Goal: Information Seeking & Learning: Find specific fact

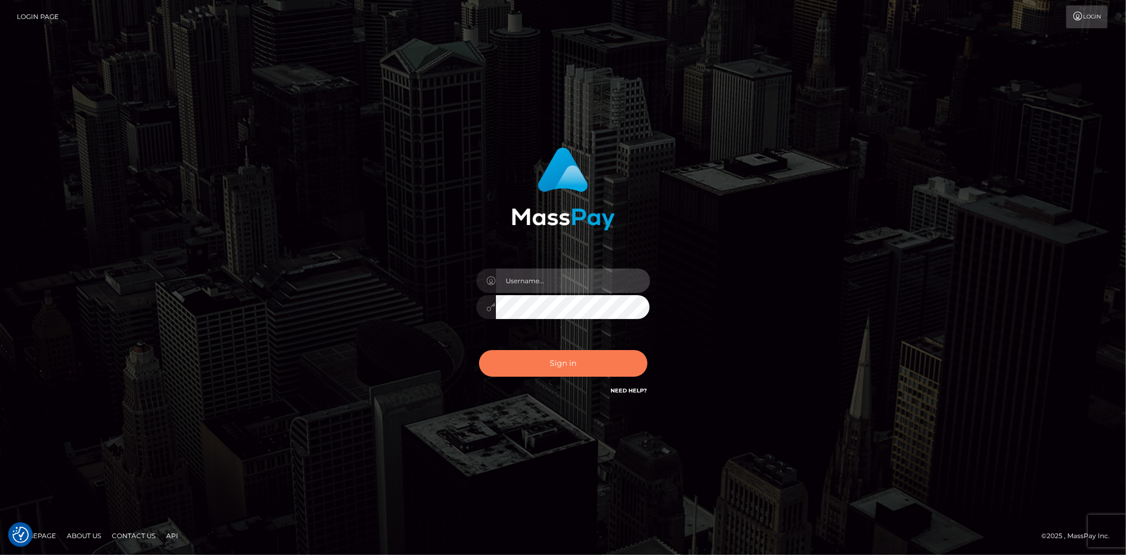
type input "Eduard Gavrilescu"
click at [544, 364] on button "Sign in" at bounding box center [563, 363] width 168 height 27
checkbox input "true"
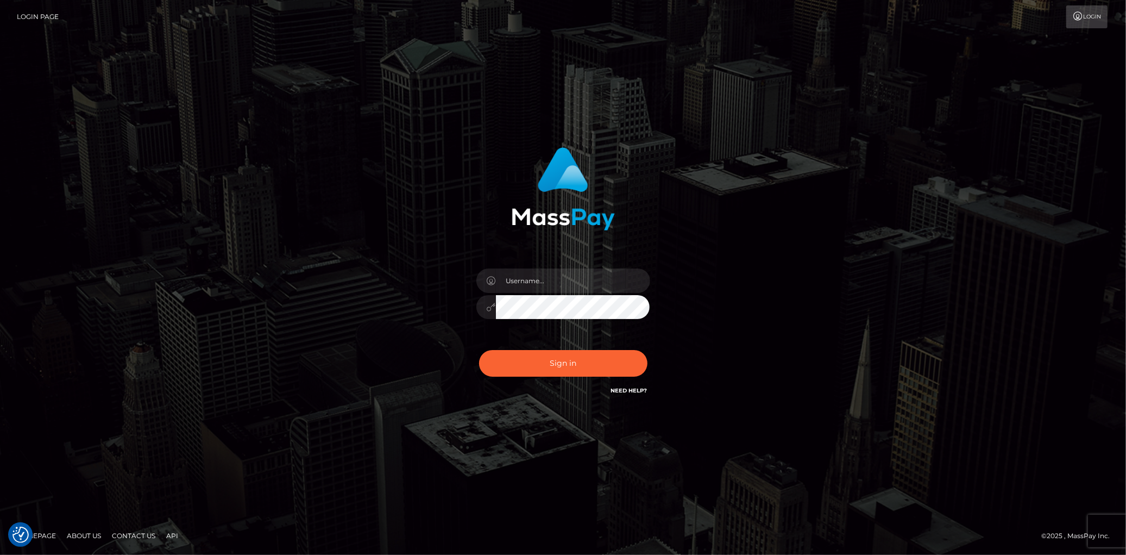
checkbox input "true"
type input "Eduard Gavrilescu"
click at [541, 372] on button "Sign in" at bounding box center [563, 363] width 168 height 27
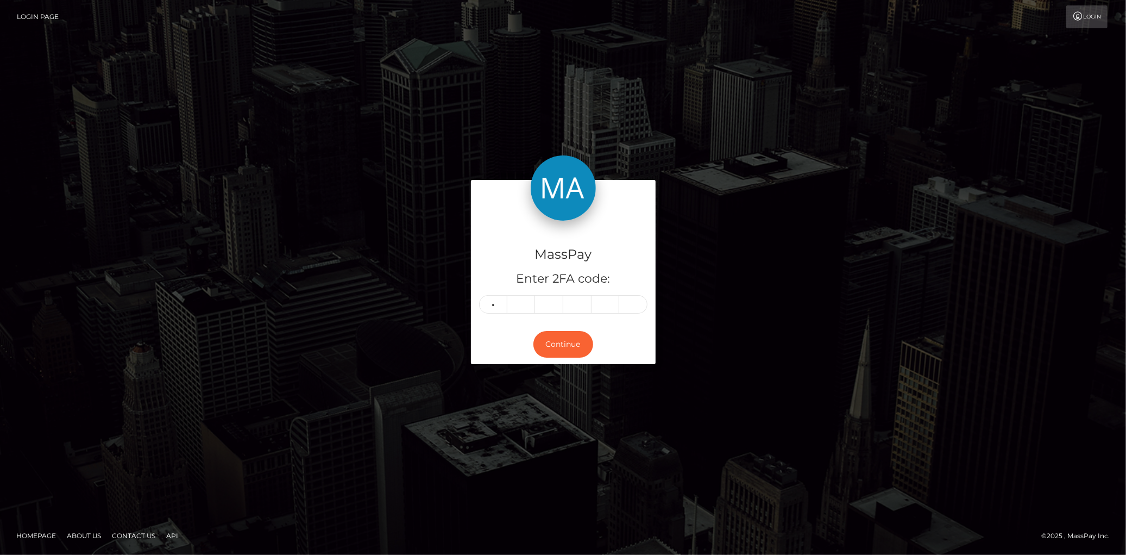
type input "5"
type input "7"
type input "6"
type input "5"
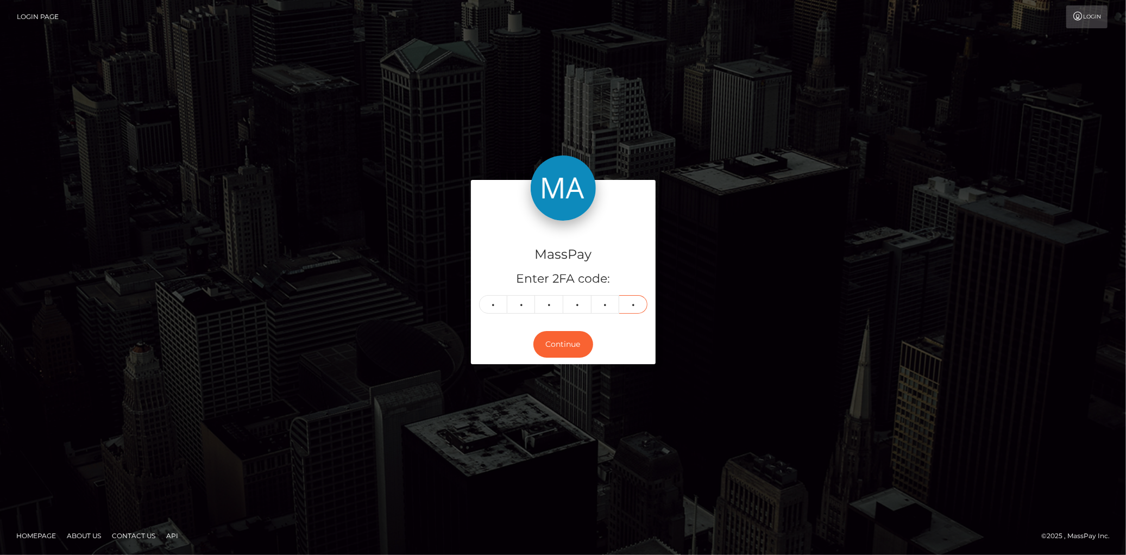
type input "4"
click at [541, 372] on form "MassPay Enter 2FA code: 5 7 7 6 5 4 577654 Continue" at bounding box center [563, 277] width 185 height 195
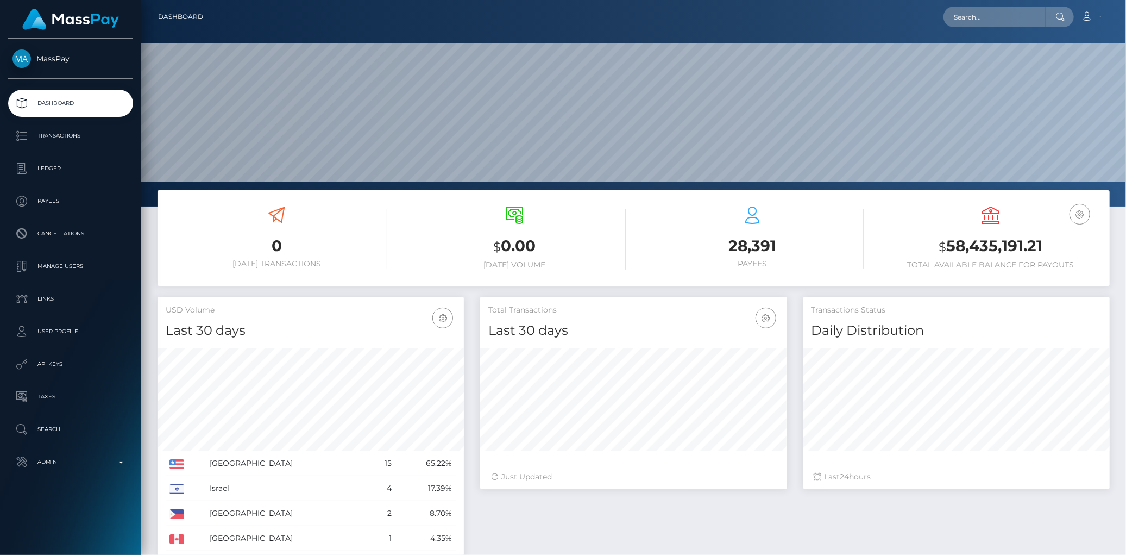
scroll to position [192, 306]
click at [952, 19] on input "text" at bounding box center [994, 17] width 102 height 21
paste input "[EMAIL_ADDRESS][DOMAIN_NAME]"
type input "[EMAIL_ADDRESS][DOMAIN_NAME]"
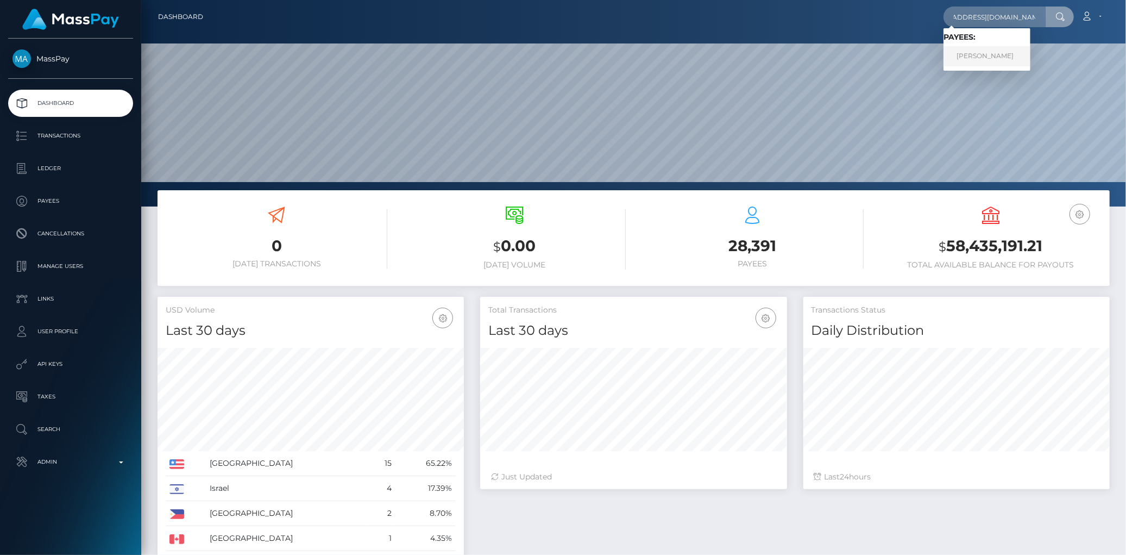
click at [999, 53] on link "[PERSON_NAME]" at bounding box center [986, 56] width 87 height 20
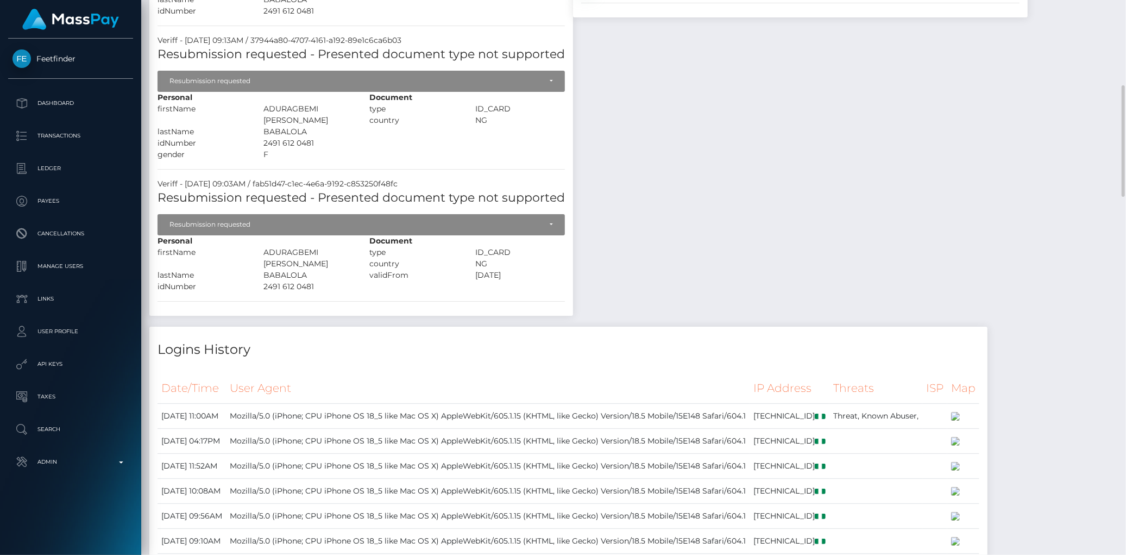
scroll to position [603, 0]
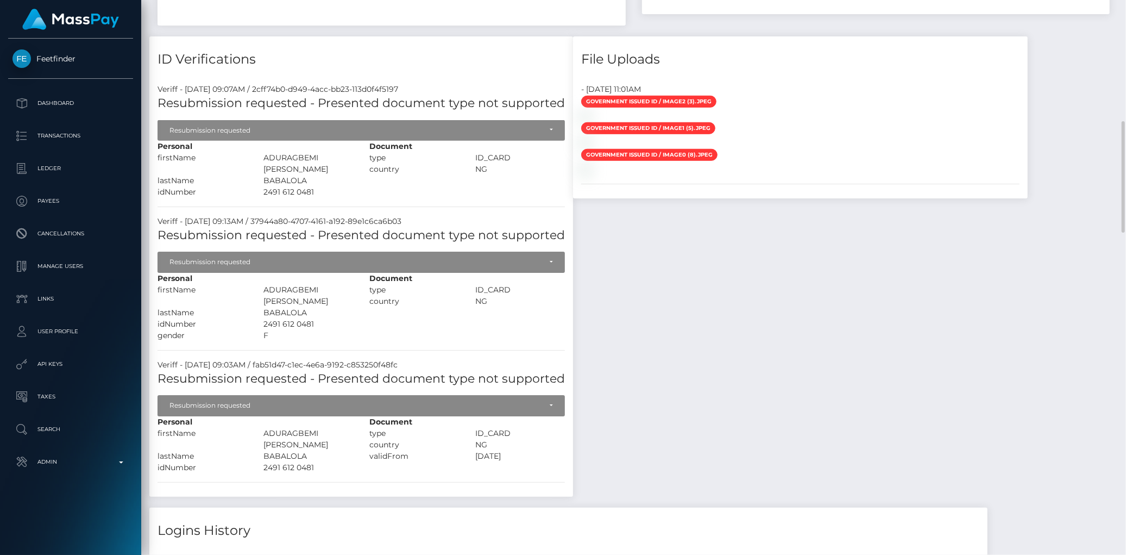
drag, startPoint x: 274, startPoint y: 149, endPoint x: 315, endPoint y: 154, distance: 41.6
click at [312, 154] on div "Personal firstName [PERSON_NAME] lastName" at bounding box center [255, 169] width 212 height 57
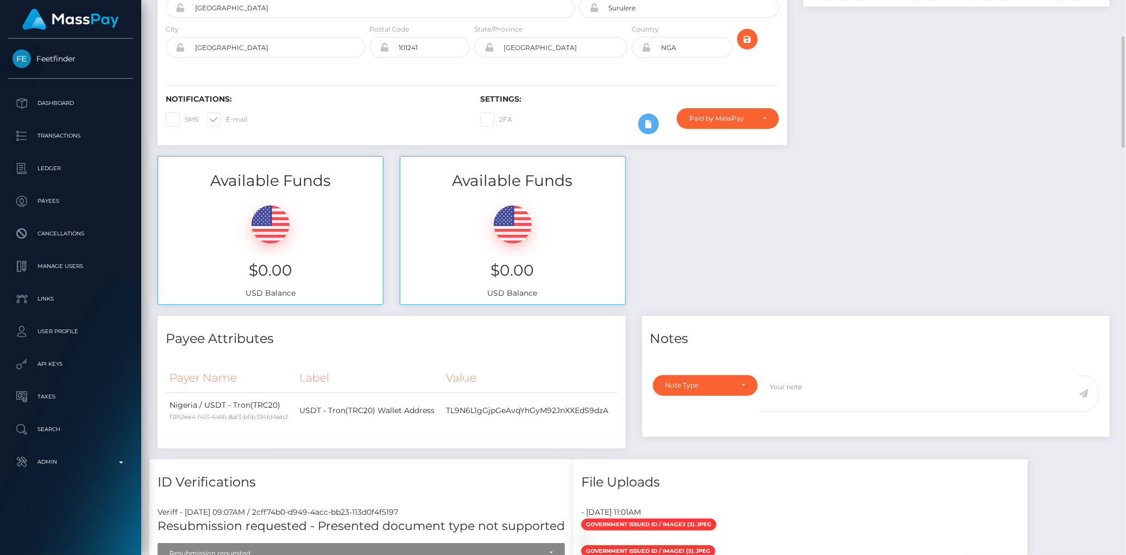
scroll to position [0, 0]
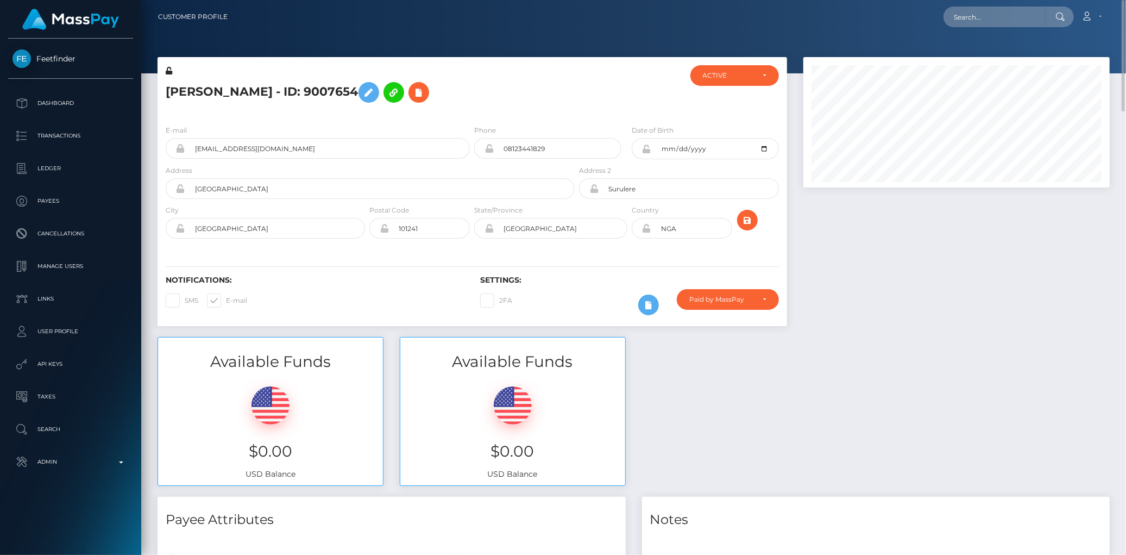
click at [303, 79] on h5 "[PERSON_NAME] - ID: 9007654" at bounding box center [367, 93] width 403 height 32
click at [303, 80] on h5 "[PERSON_NAME] - ID: 9007654" at bounding box center [367, 93] width 403 height 32
copy h5 "[PERSON_NAME] - ID: 9007654"
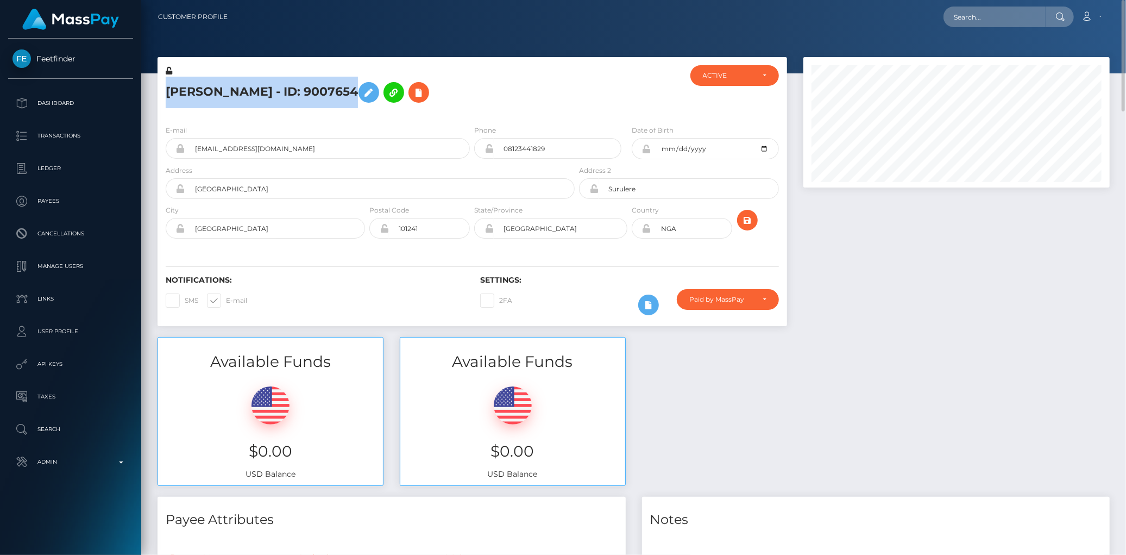
copy h5 "[PERSON_NAME] - ID: 9007654"
